Goal: Information Seeking & Learning: Compare options

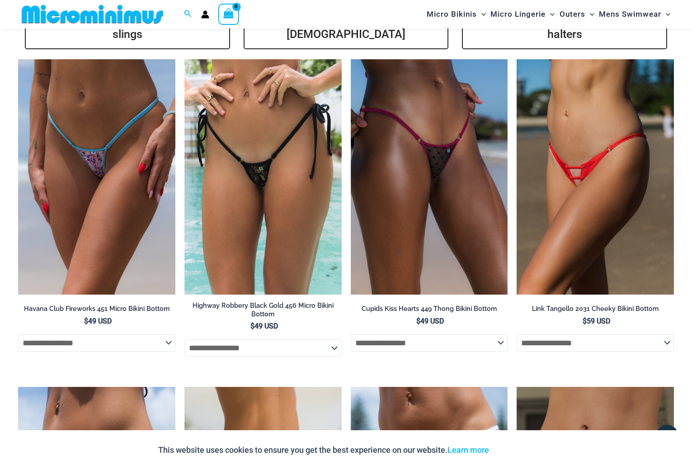
scroll to position [2207, 0]
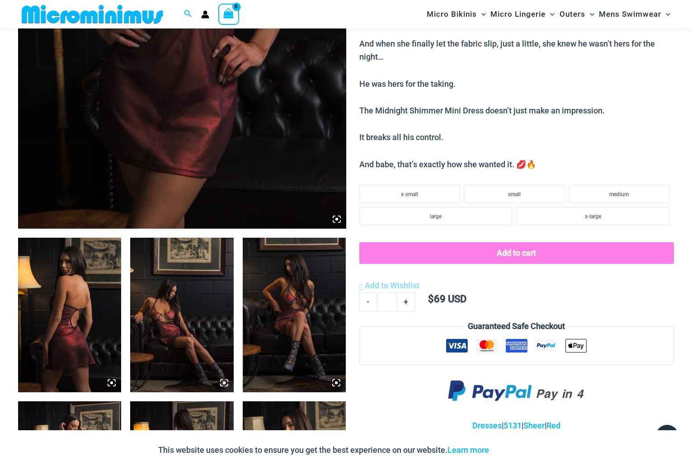
scroll to position [263, 0]
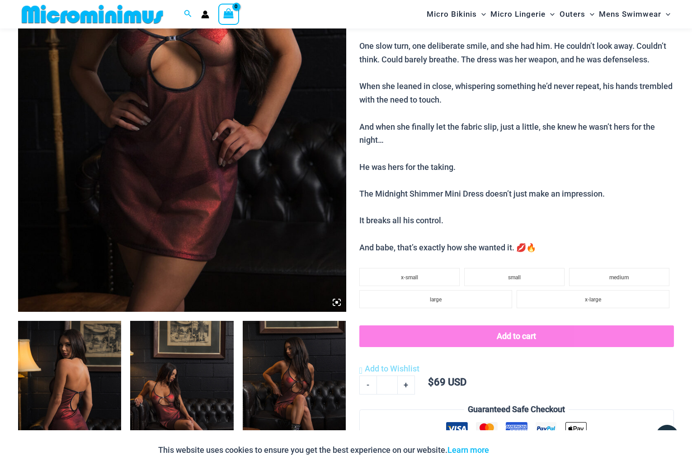
click at [206, 138] on img at bounding box center [182, 66] width 328 height 492
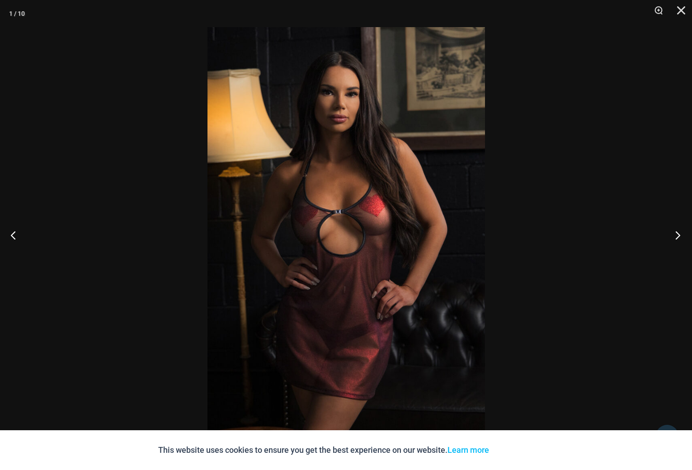
click at [676, 237] on button "Next" at bounding box center [675, 234] width 34 height 45
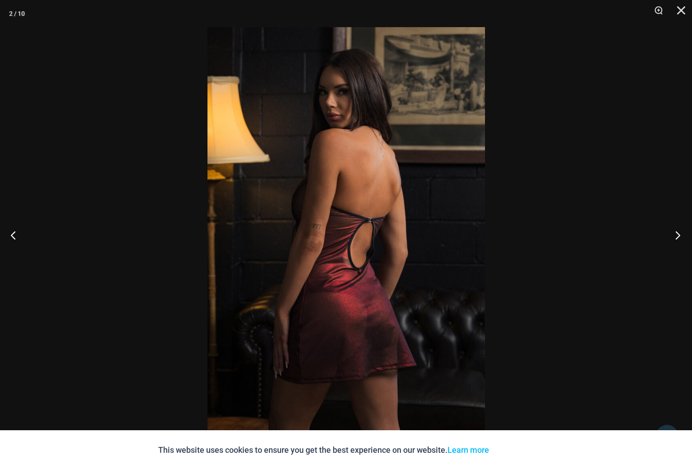
click at [675, 238] on button "Next" at bounding box center [675, 234] width 34 height 45
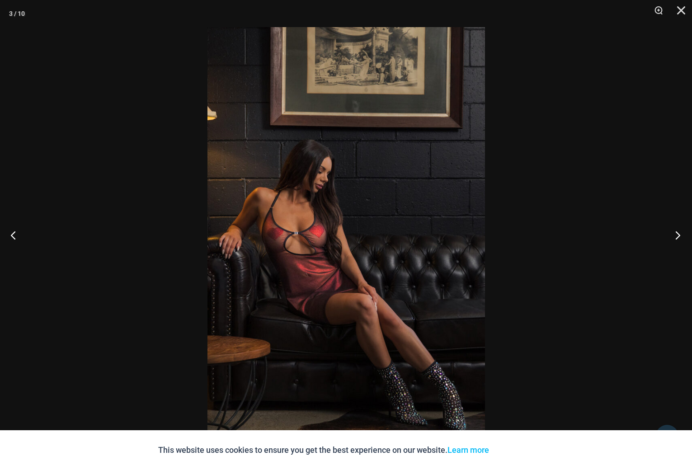
click at [675, 238] on button "Next" at bounding box center [675, 234] width 34 height 45
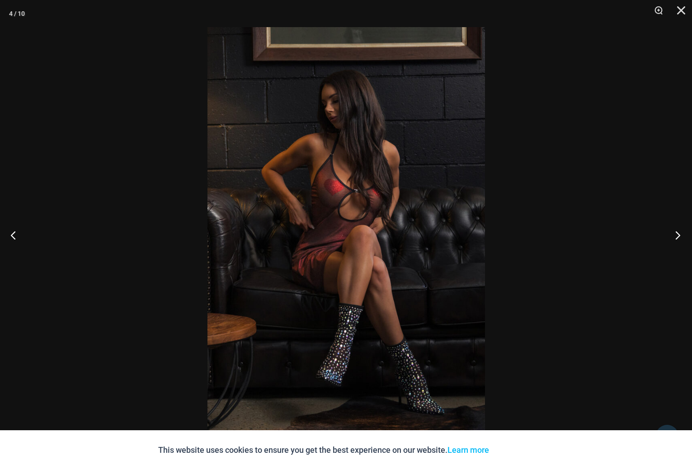
click at [672, 239] on button "Next" at bounding box center [675, 234] width 34 height 45
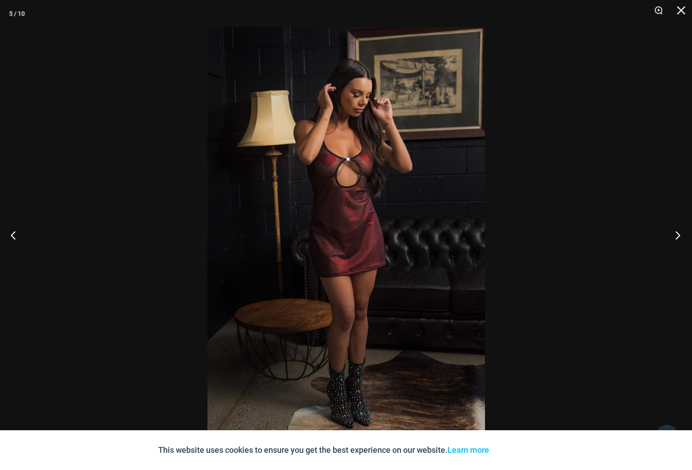
click at [672, 239] on button "Next" at bounding box center [675, 234] width 34 height 45
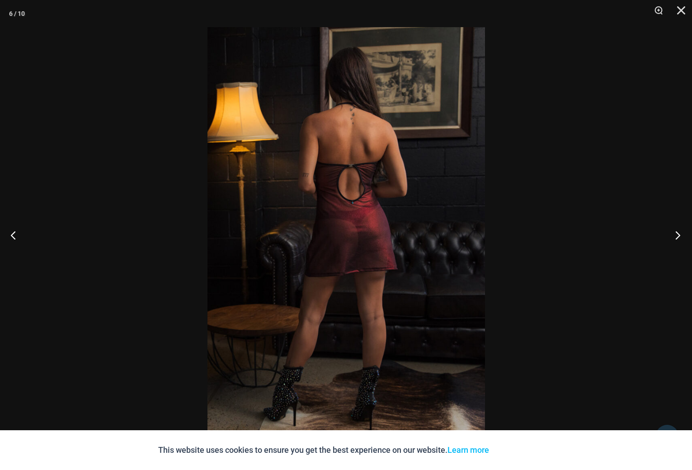
click at [672, 239] on button "Next" at bounding box center [675, 234] width 34 height 45
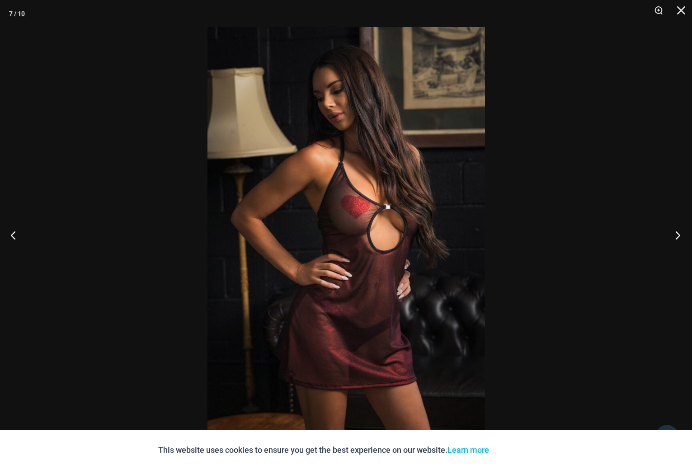
click at [672, 239] on button "Next" at bounding box center [675, 234] width 34 height 45
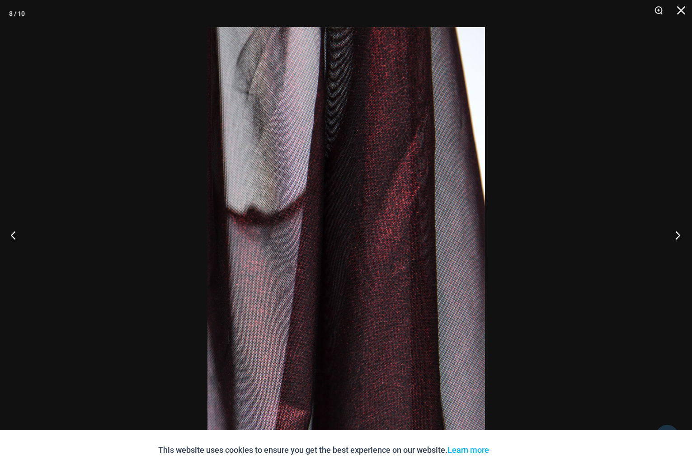
click at [672, 239] on button "Next" at bounding box center [675, 234] width 34 height 45
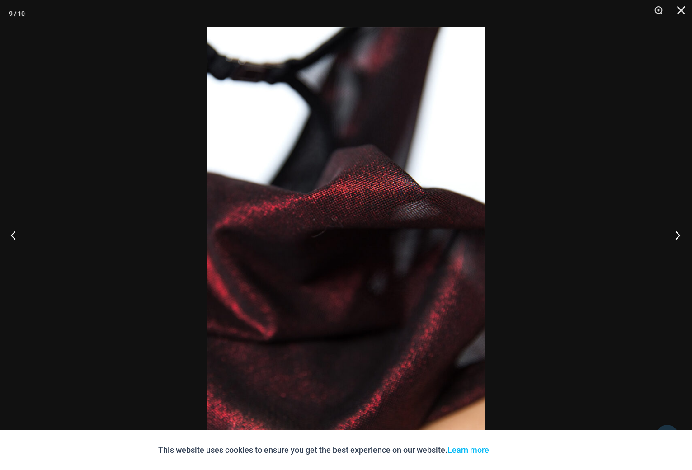
click at [672, 239] on button "Next" at bounding box center [675, 234] width 34 height 45
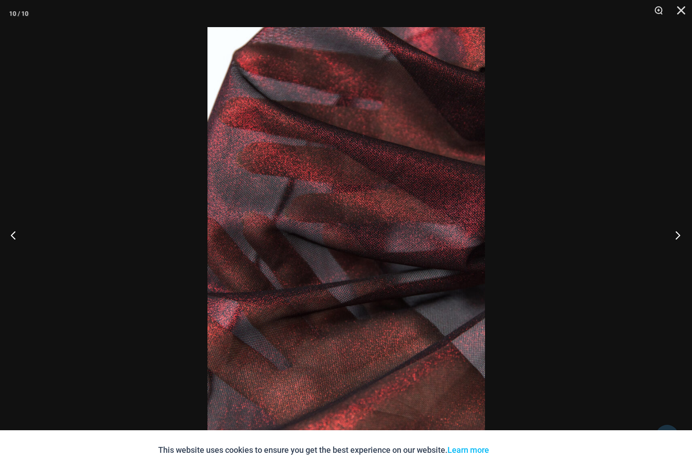
click at [672, 239] on button "Next" at bounding box center [675, 234] width 34 height 45
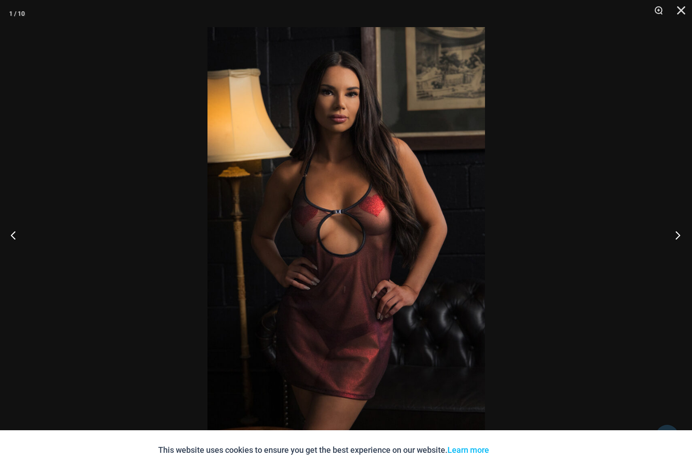
click at [672, 239] on button "Next" at bounding box center [675, 234] width 34 height 45
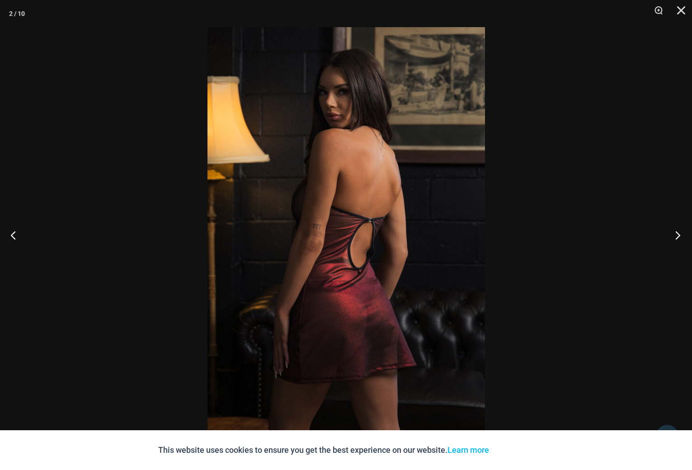
click at [672, 239] on button "Next" at bounding box center [675, 234] width 34 height 45
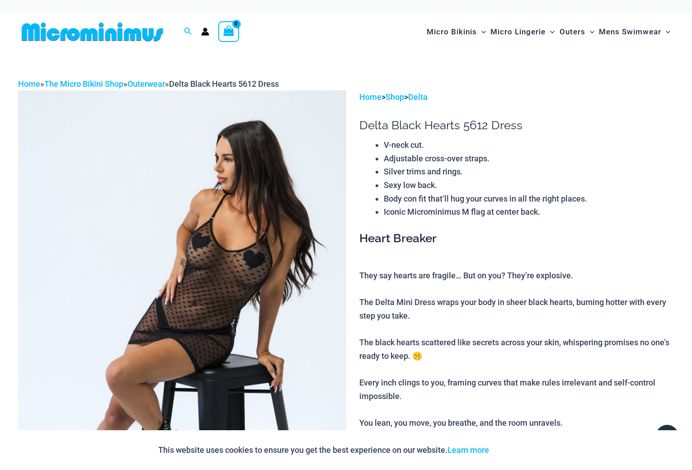
click at [230, 263] on img at bounding box center [182, 336] width 328 height 492
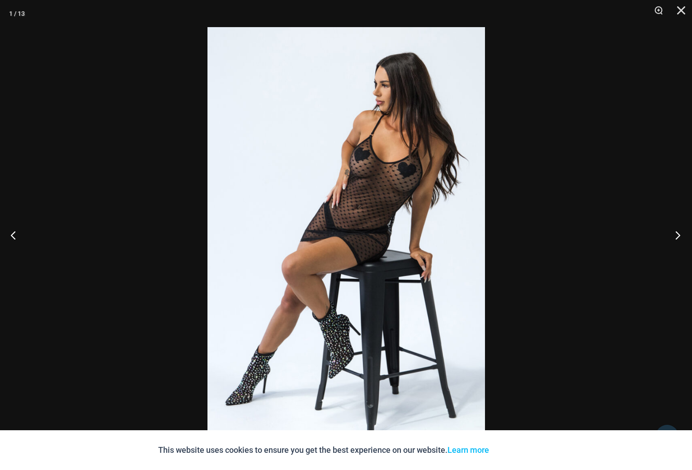
click at [676, 237] on button "Next" at bounding box center [675, 234] width 34 height 45
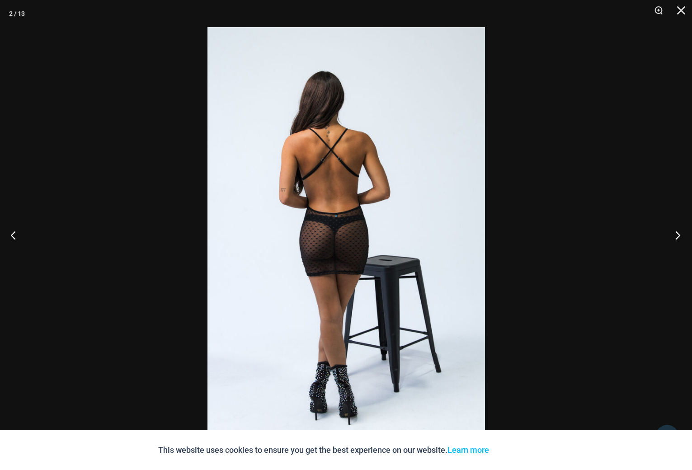
click at [676, 237] on button "Next" at bounding box center [675, 234] width 34 height 45
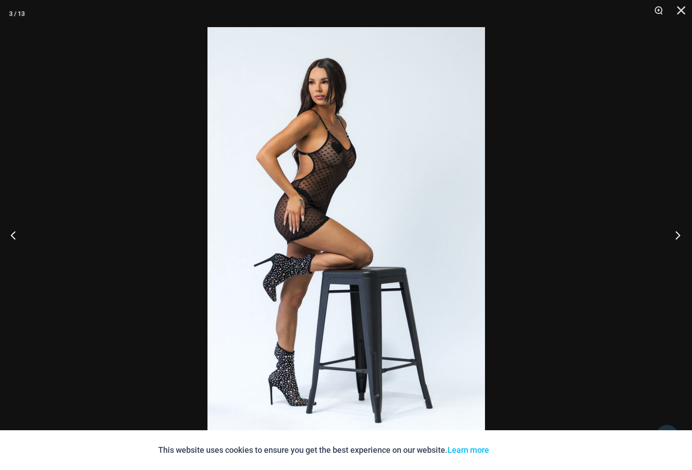
click at [676, 237] on button "Next" at bounding box center [675, 234] width 34 height 45
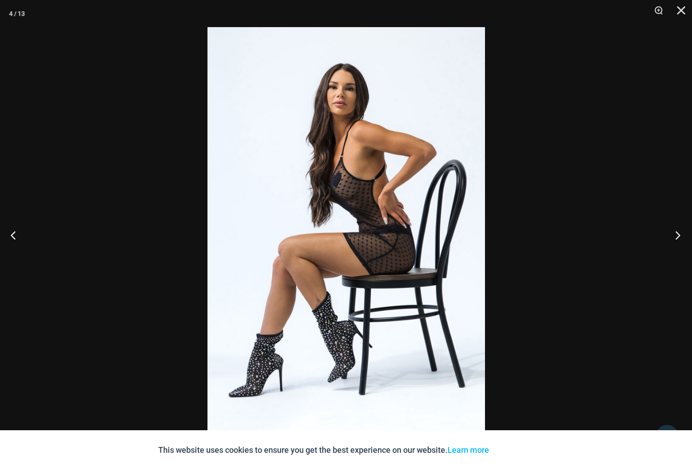
click at [676, 237] on button "Next" at bounding box center [675, 234] width 34 height 45
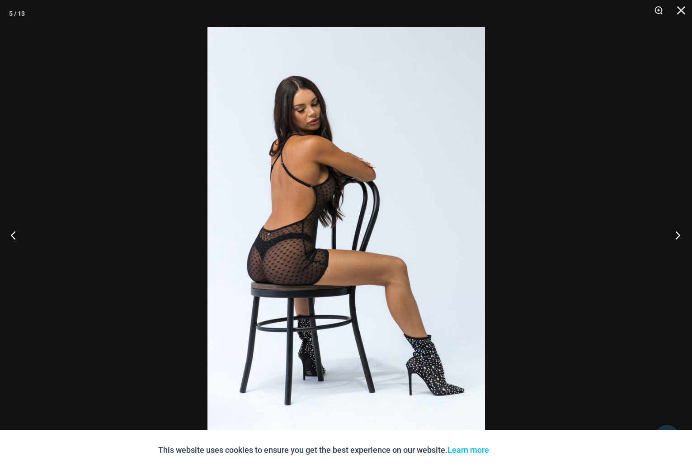
click at [676, 237] on button "Next" at bounding box center [675, 234] width 34 height 45
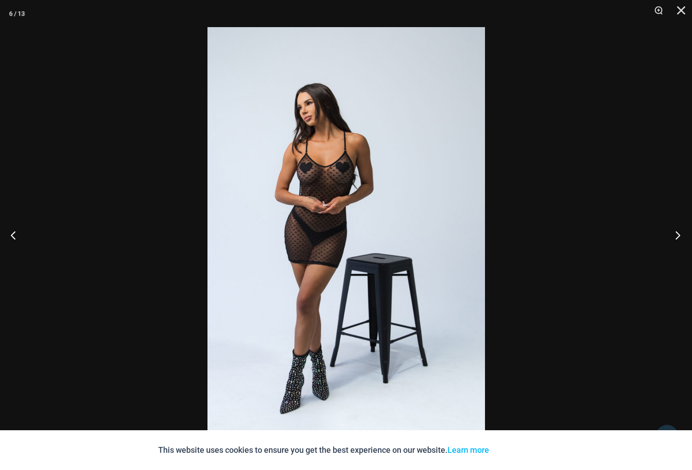
click at [676, 237] on button "Next" at bounding box center [675, 234] width 34 height 45
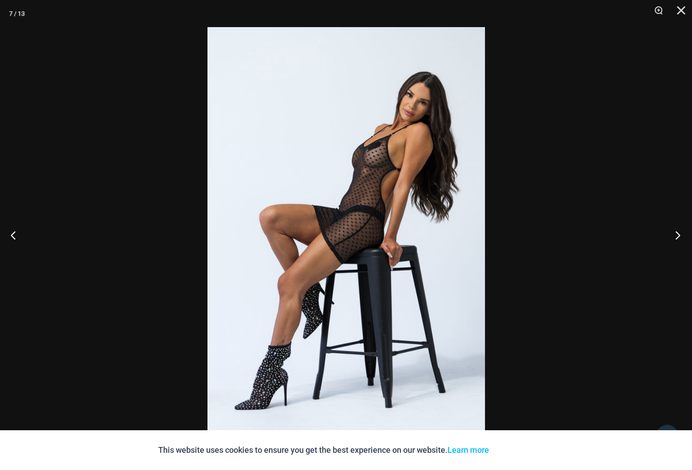
click at [676, 237] on button "Next" at bounding box center [675, 234] width 34 height 45
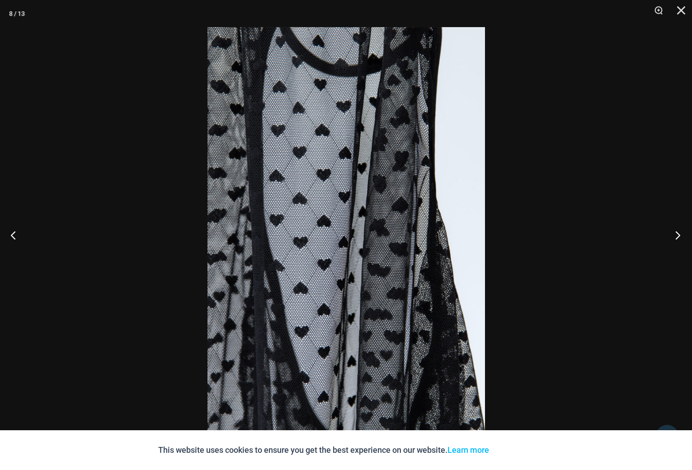
click at [676, 237] on button "Next" at bounding box center [675, 234] width 34 height 45
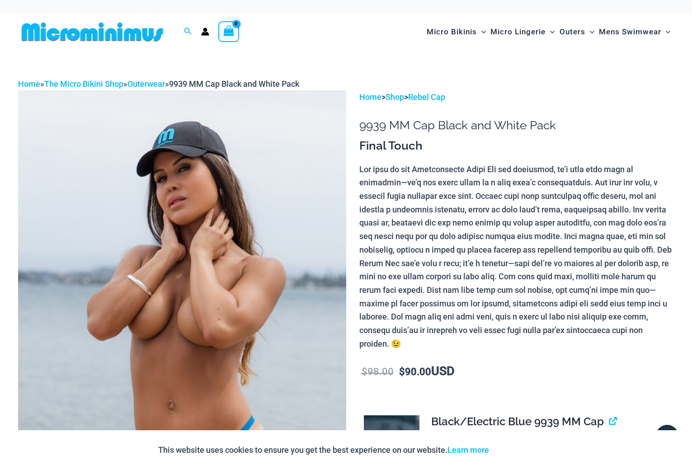
click at [234, 202] on img at bounding box center [182, 336] width 328 height 492
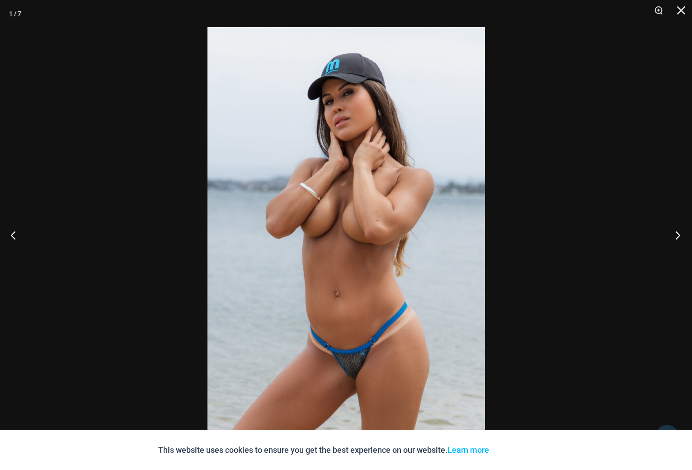
click at [677, 237] on button "Next" at bounding box center [675, 234] width 34 height 45
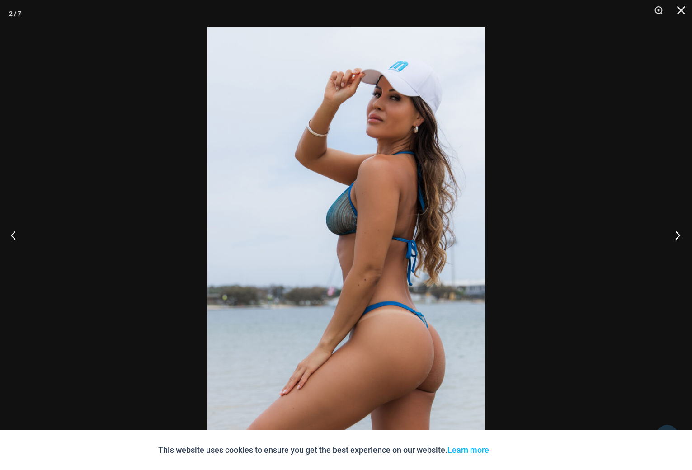
click at [677, 237] on button "Next" at bounding box center [675, 234] width 34 height 45
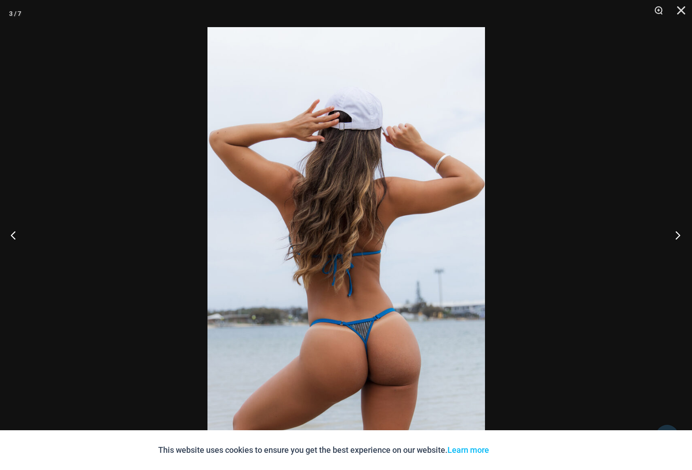
click at [677, 237] on button "Next" at bounding box center [675, 234] width 34 height 45
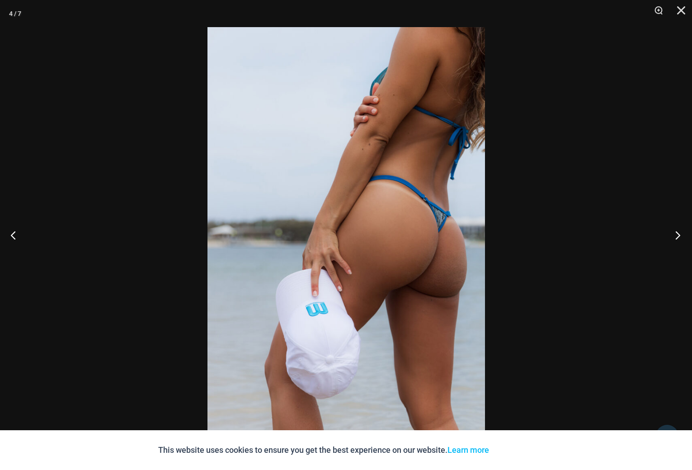
click at [677, 237] on button "Next" at bounding box center [675, 234] width 34 height 45
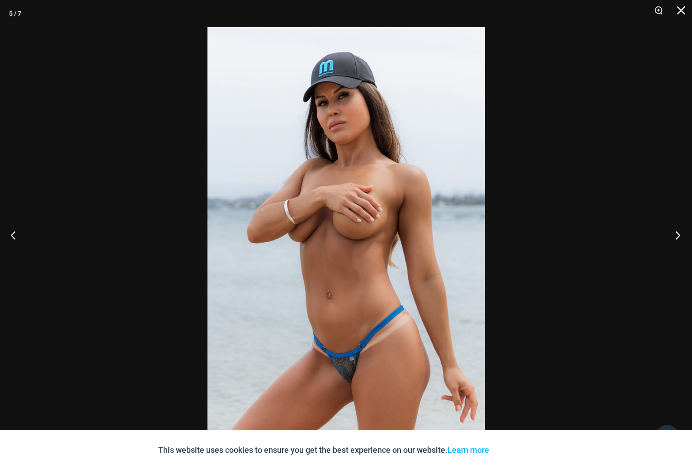
click at [677, 237] on button "Next" at bounding box center [675, 234] width 34 height 45
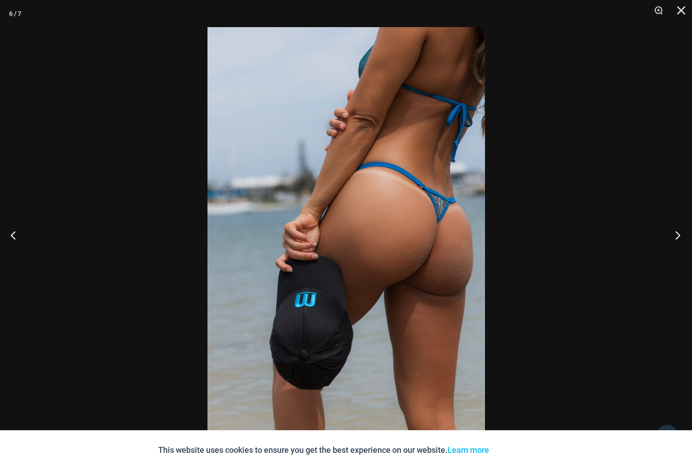
click at [677, 237] on button "Next" at bounding box center [675, 234] width 34 height 45
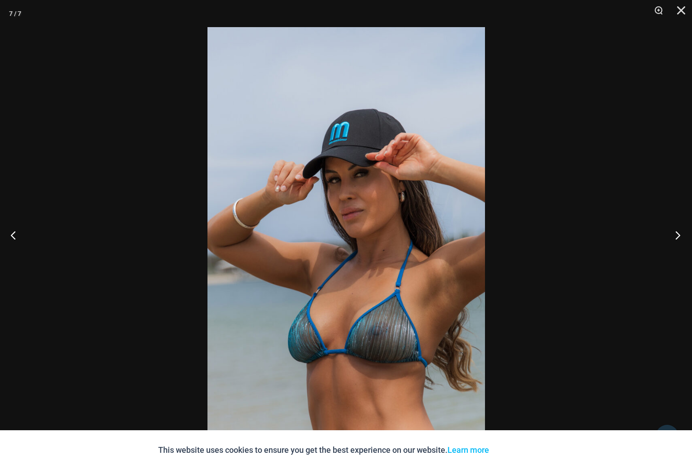
click at [677, 237] on button "Next" at bounding box center [675, 234] width 34 height 45
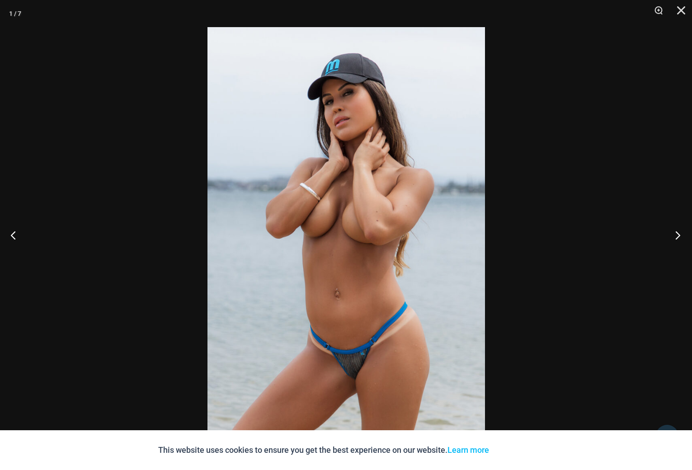
click at [677, 237] on button "Next" at bounding box center [675, 234] width 34 height 45
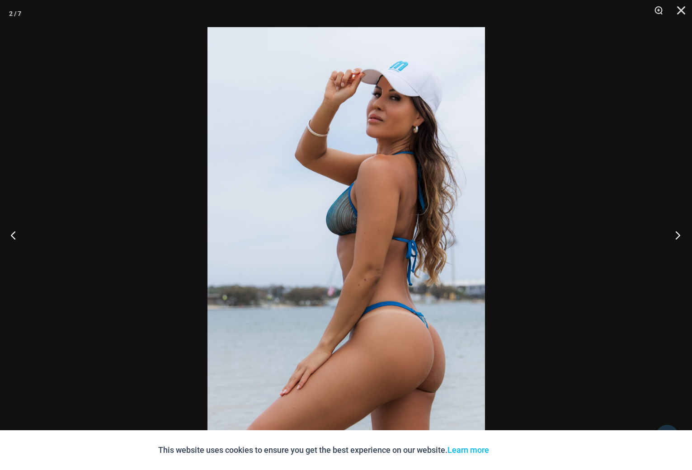
click at [677, 237] on button "Next" at bounding box center [675, 234] width 34 height 45
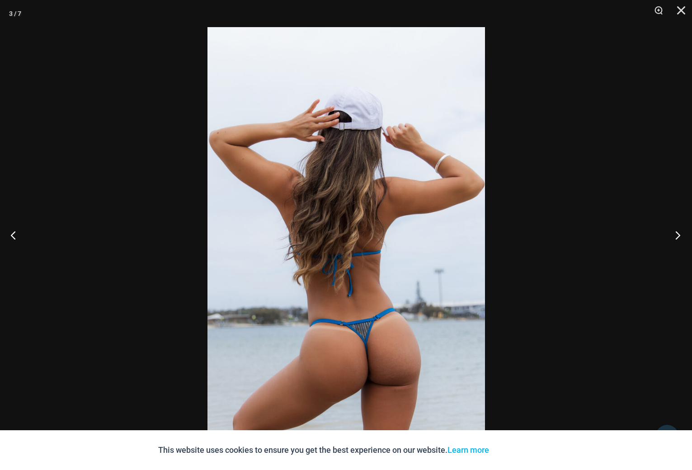
click at [677, 237] on button "Next" at bounding box center [675, 234] width 34 height 45
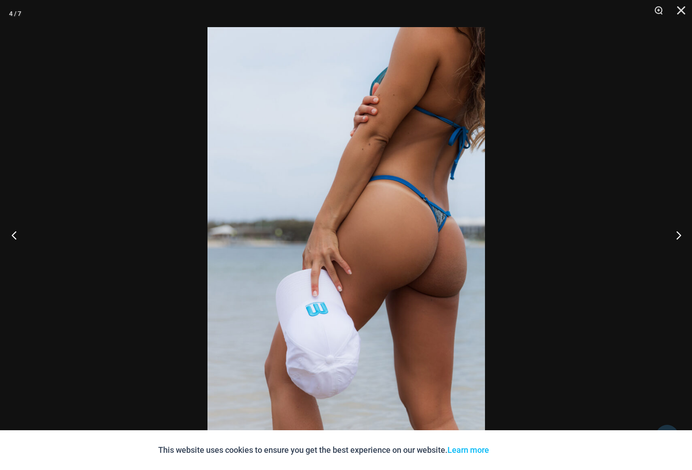
click at [15, 236] on button "Previous" at bounding box center [17, 234] width 34 height 45
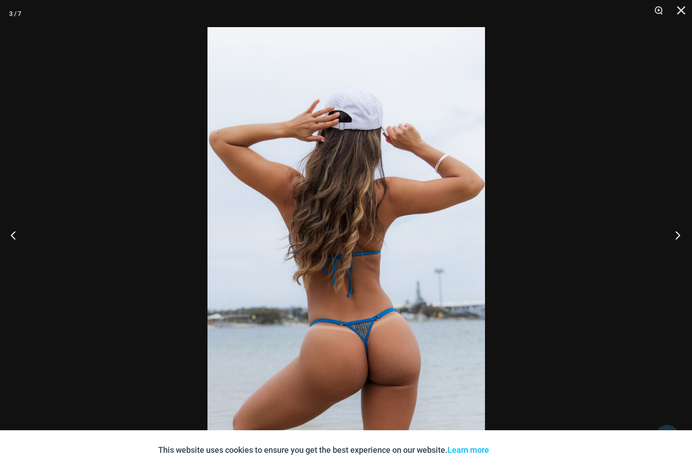
click at [676, 239] on button "Next" at bounding box center [675, 234] width 34 height 45
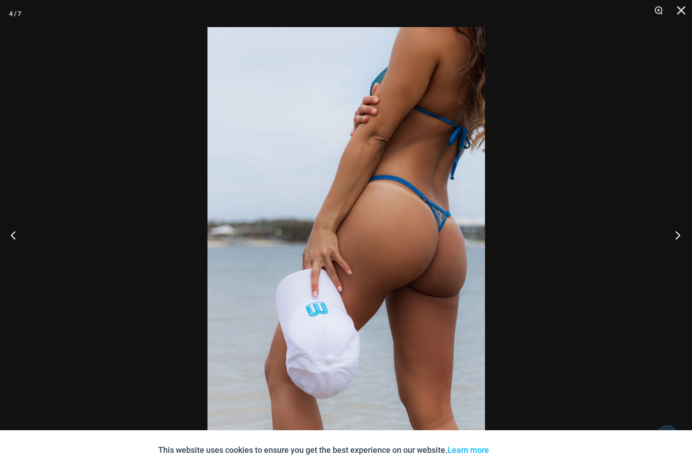
click at [676, 239] on button "Next" at bounding box center [675, 234] width 34 height 45
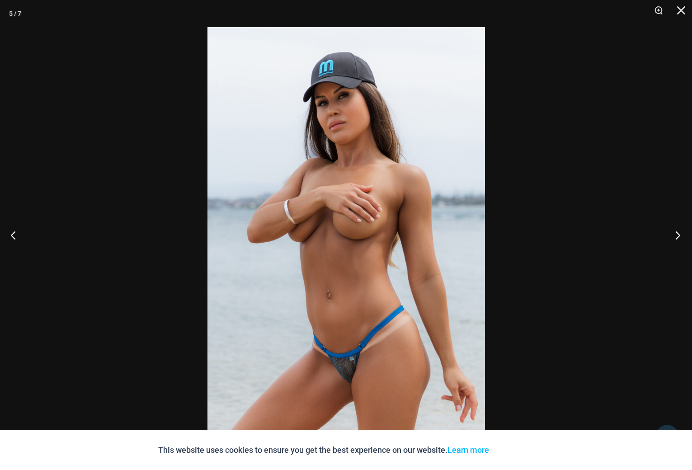
click at [675, 236] on button "Next" at bounding box center [675, 234] width 34 height 45
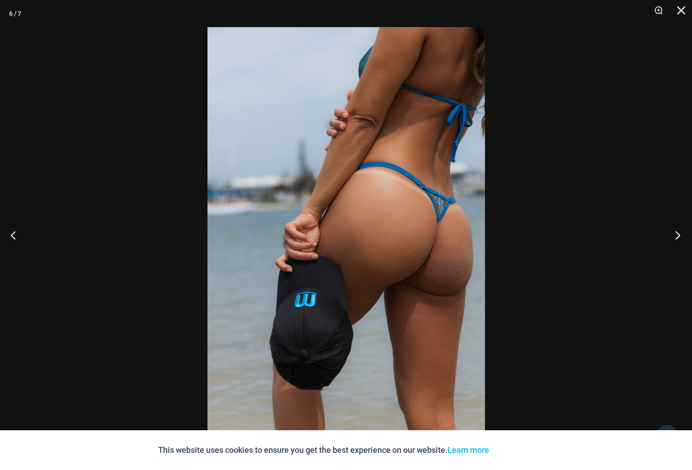
click at [673, 235] on button "Next" at bounding box center [675, 234] width 34 height 45
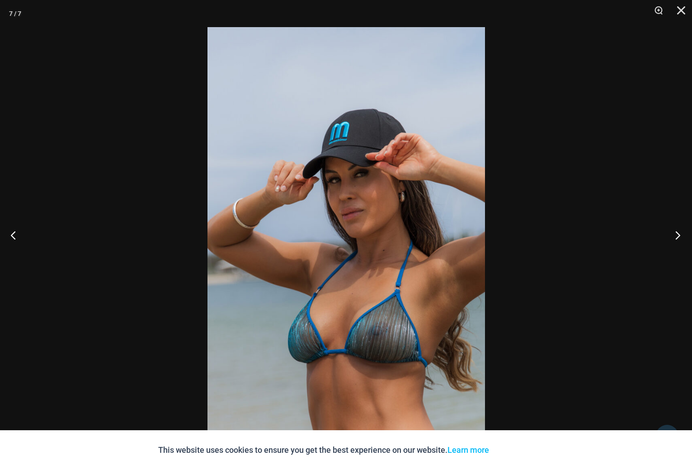
click at [672, 235] on button "Next" at bounding box center [675, 234] width 34 height 45
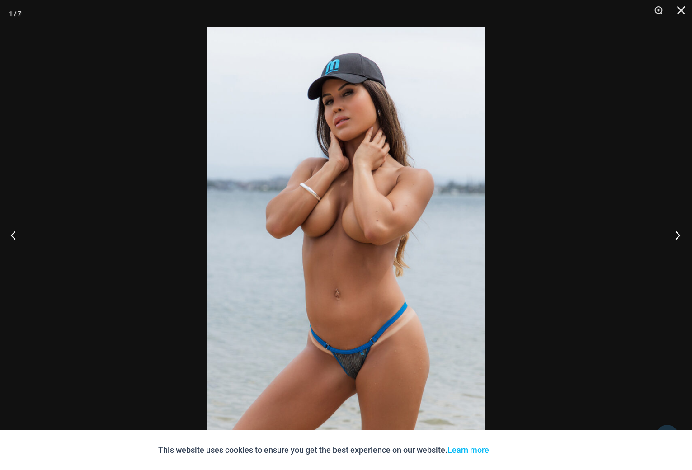
click at [672, 235] on button "Next" at bounding box center [675, 234] width 34 height 45
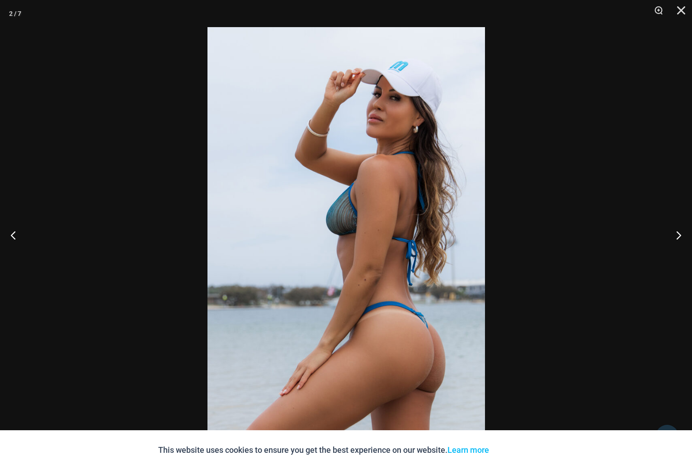
click at [585, 120] on div at bounding box center [346, 235] width 692 height 470
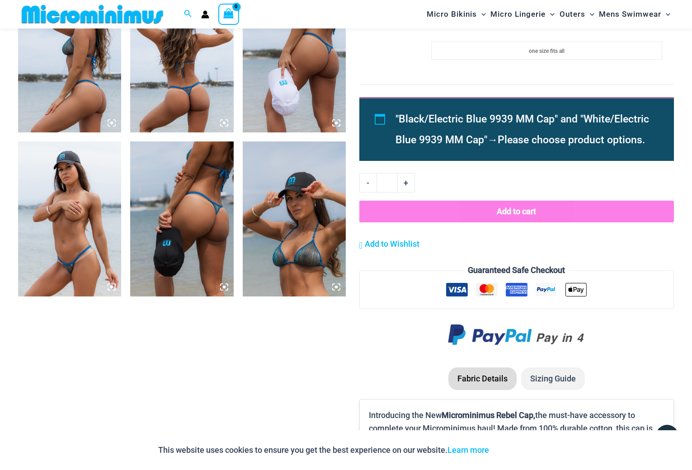
scroll to position [716, 0]
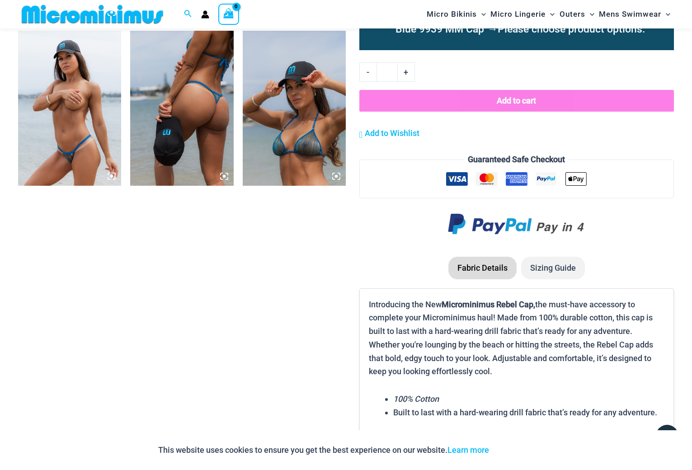
click at [279, 119] on img at bounding box center [294, 108] width 103 height 155
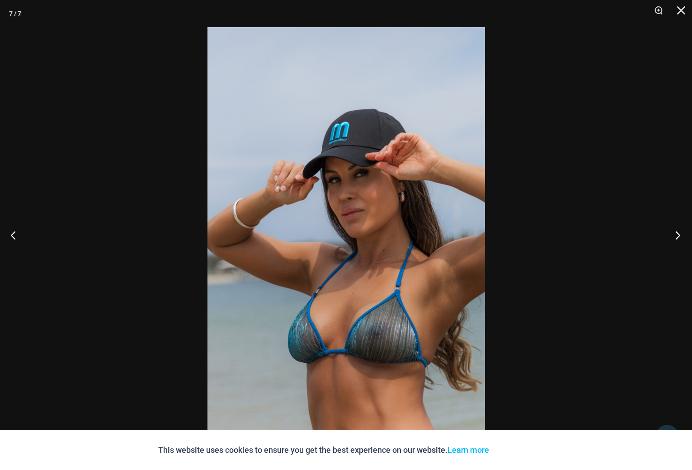
click at [677, 240] on button "Next" at bounding box center [675, 234] width 34 height 45
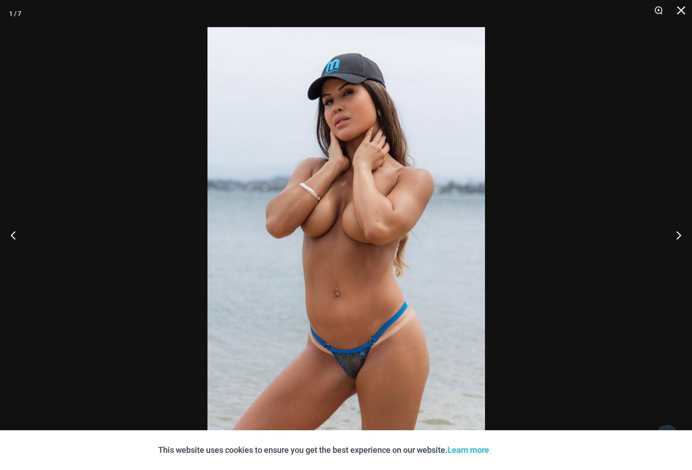
click at [366, 246] on img at bounding box center [345, 235] width 277 height 416
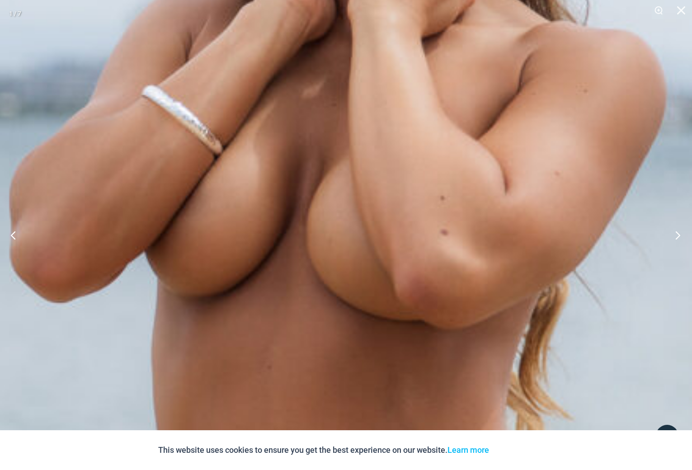
click at [676, 235] on button "Next" at bounding box center [675, 234] width 34 height 45
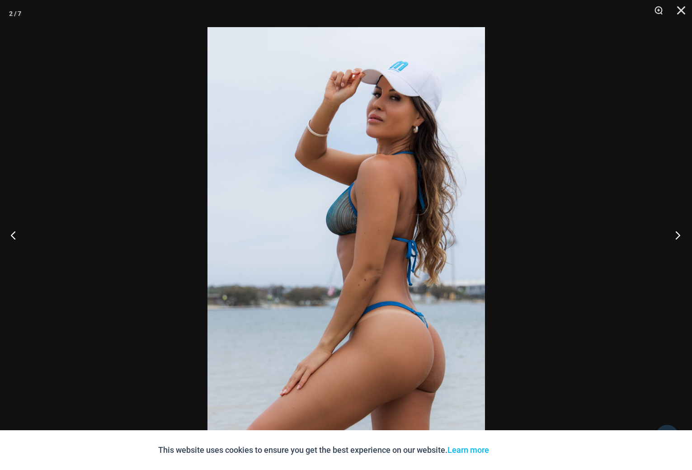
click at [676, 235] on button "Next" at bounding box center [675, 234] width 34 height 45
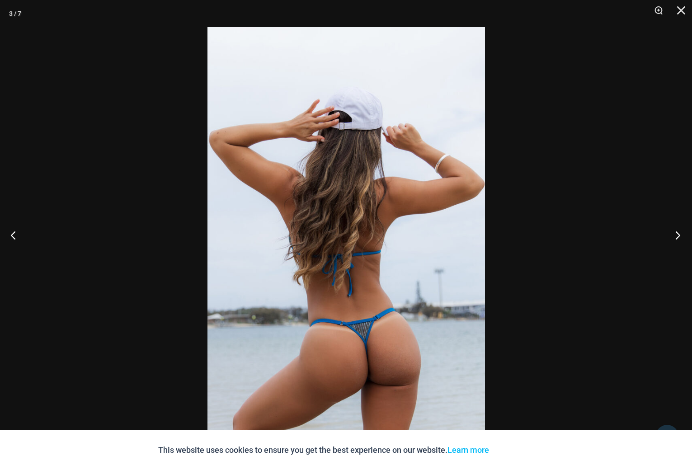
click at [676, 235] on button "Next" at bounding box center [675, 234] width 34 height 45
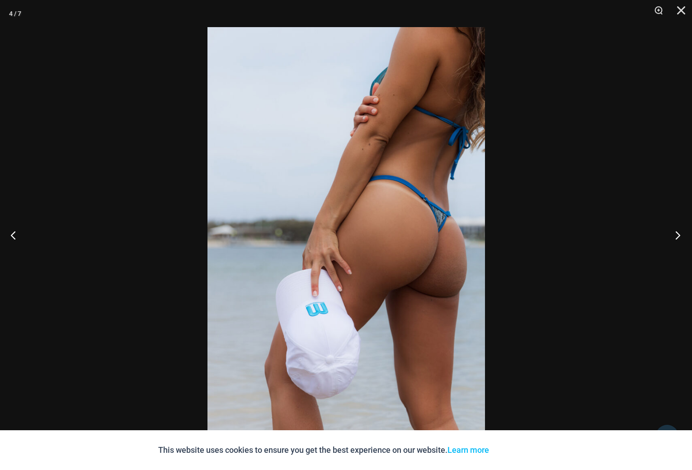
click at [676, 235] on button "Next" at bounding box center [675, 234] width 34 height 45
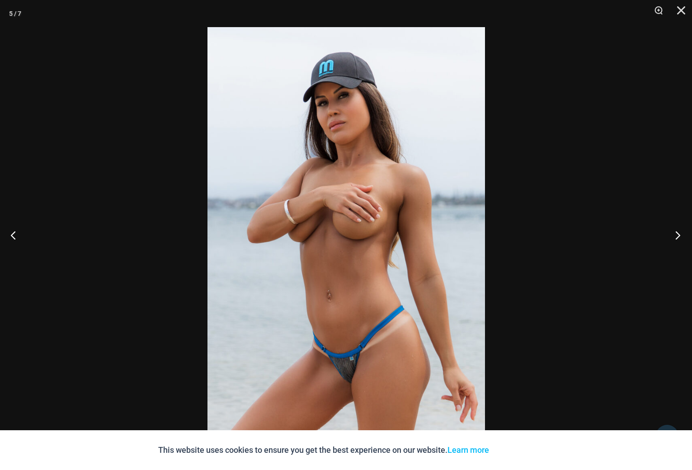
click at [677, 235] on button "Next" at bounding box center [675, 234] width 34 height 45
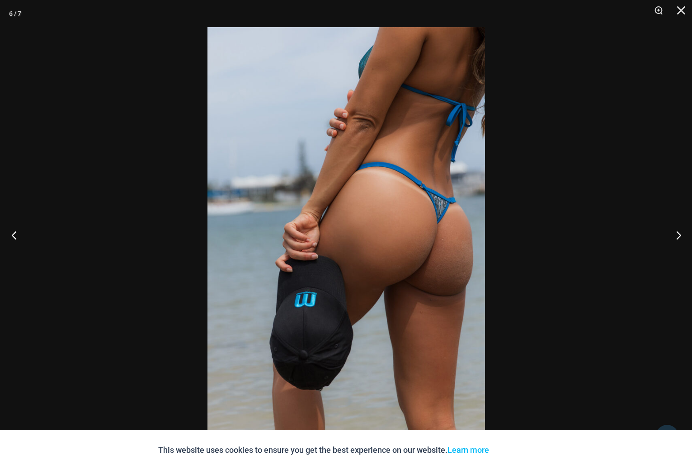
click at [14, 233] on button "Previous" at bounding box center [17, 234] width 34 height 45
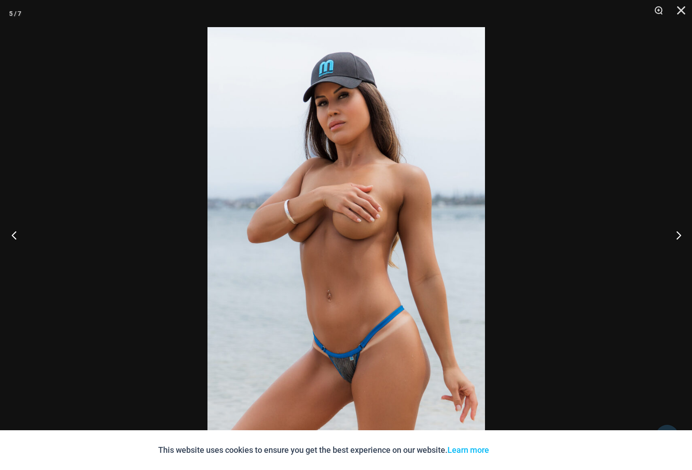
click at [14, 233] on button "Previous" at bounding box center [17, 234] width 34 height 45
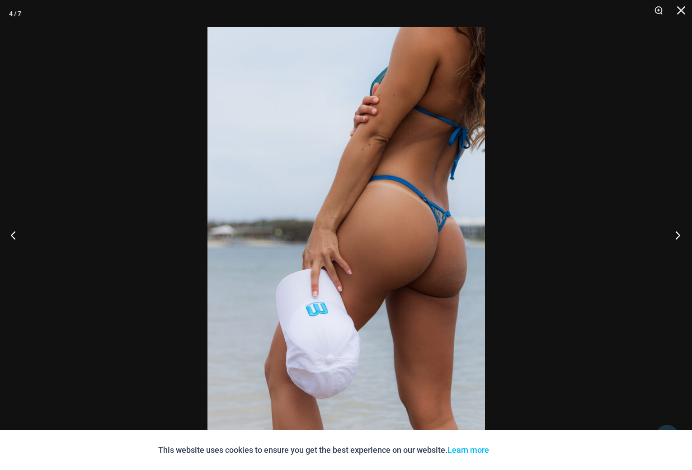
click at [677, 237] on button "Next" at bounding box center [675, 234] width 34 height 45
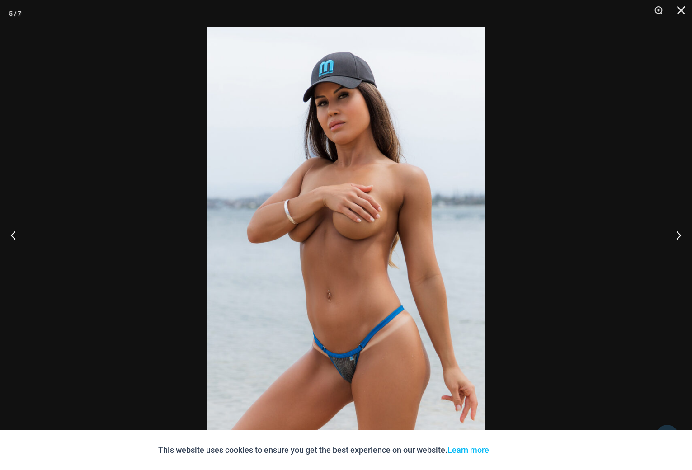
click at [340, 295] on img at bounding box center [345, 235] width 277 height 416
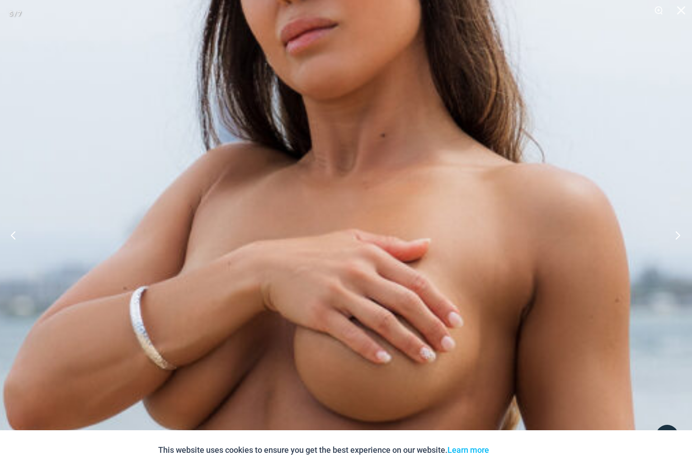
click at [676, 241] on button "Next" at bounding box center [675, 234] width 34 height 45
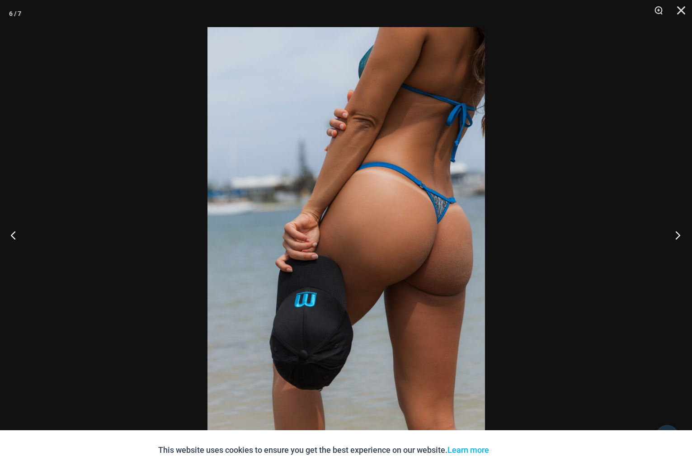
click at [676, 239] on button "Next" at bounding box center [675, 234] width 34 height 45
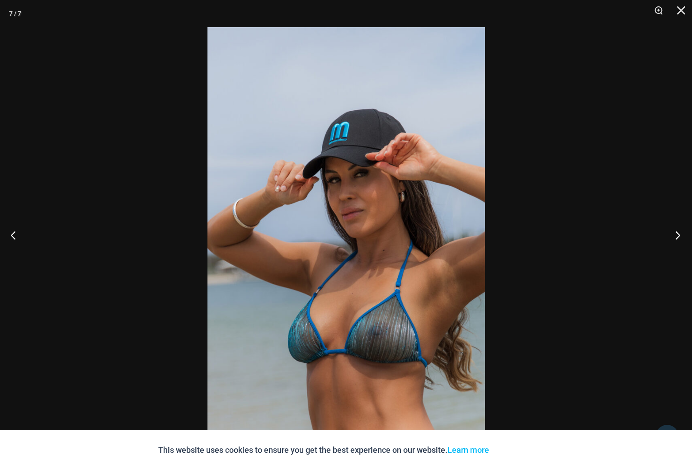
click at [676, 239] on button "Next" at bounding box center [675, 234] width 34 height 45
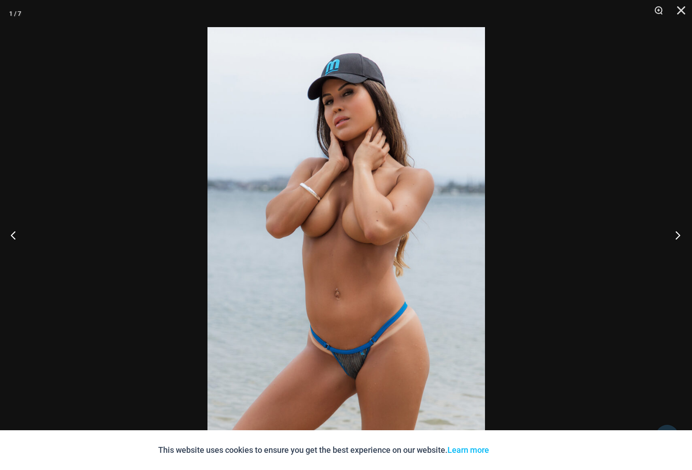
click at [676, 239] on button "Next" at bounding box center [675, 234] width 34 height 45
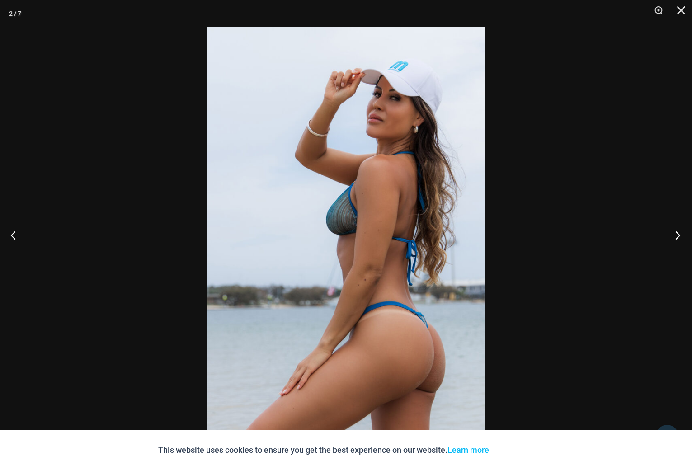
click at [676, 239] on button "Next" at bounding box center [675, 234] width 34 height 45
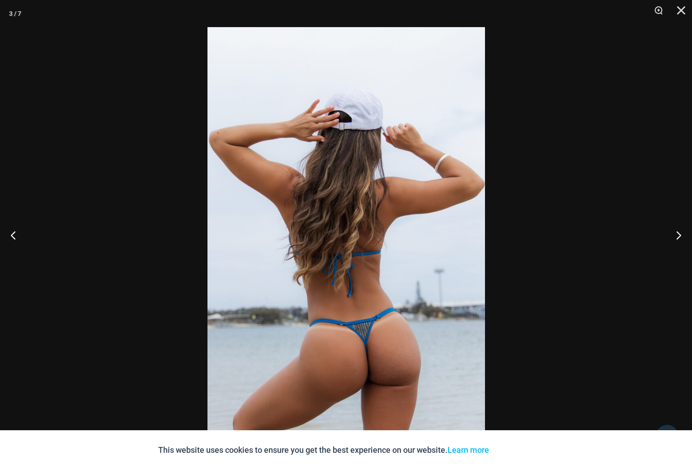
click at [367, 356] on img at bounding box center [345, 235] width 277 height 416
